Goal: Transaction & Acquisition: Purchase product/service

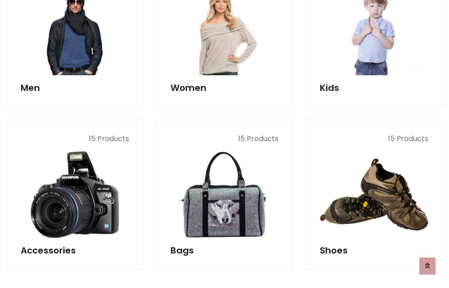
scroll to position [300, 0]
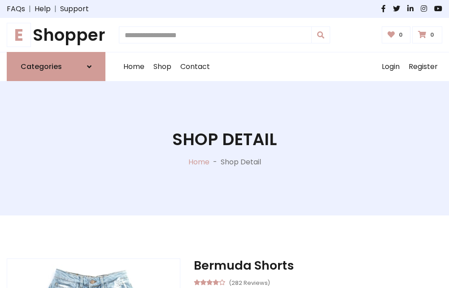
click at [56, 35] on h1 "E Shopper" at bounding box center [56, 35] width 99 height 20
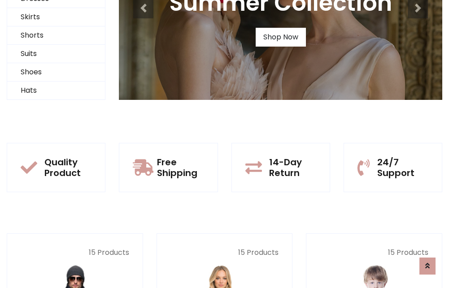
scroll to position [87, 0]
